Goal: Task Accomplishment & Management: Manage account settings

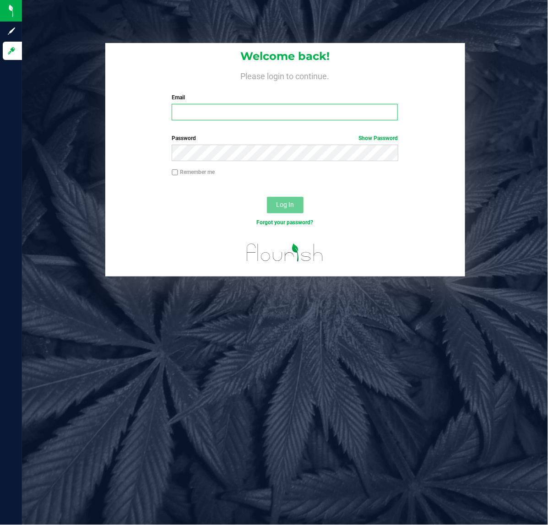
click at [222, 115] on input "Email" at bounding box center [285, 112] width 226 height 16
type input "[EMAIL_ADDRESS][DOMAIN_NAME]"
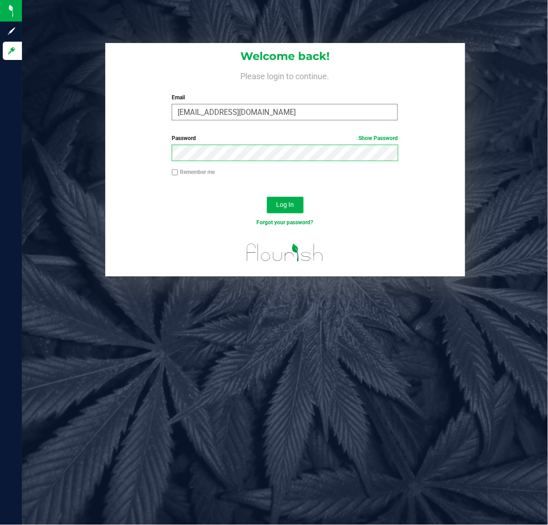
click at [267, 197] on button "Log In" at bounding box center [285, 205] width 37 height 16
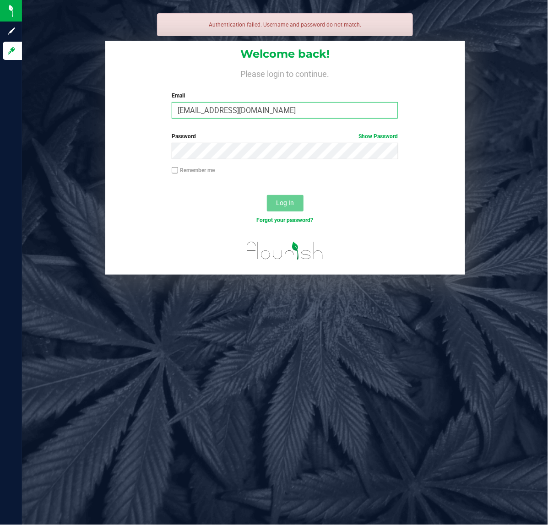
drag, startPoint x: 305, startPoint y: 110, endPoint x: -3, endPoint y: 136, distance: 309.2
click at [0, 136] on html "Sign up Log in Authentication failed. Username and password do not match. Welco…" at bounding box center [274, 262] width 548 height 525
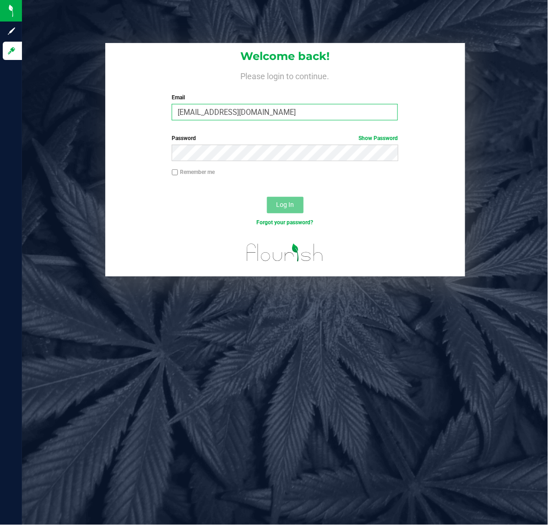
type input "[EMAIL_ADDRESS][DOMAIN_NAME]"
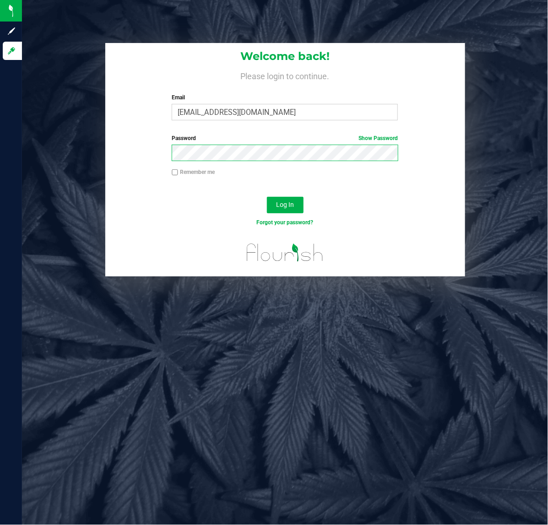
click at [267, 197] on button "Log In" at bounding box center [285, 205] width 37 height 16
